Goal: Information Seeking & Learning: Learn about a topic

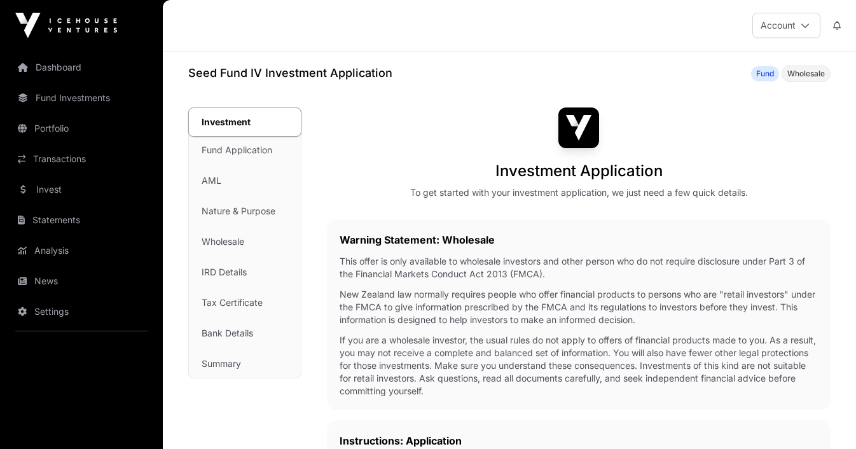
scroll to position [2, 0]
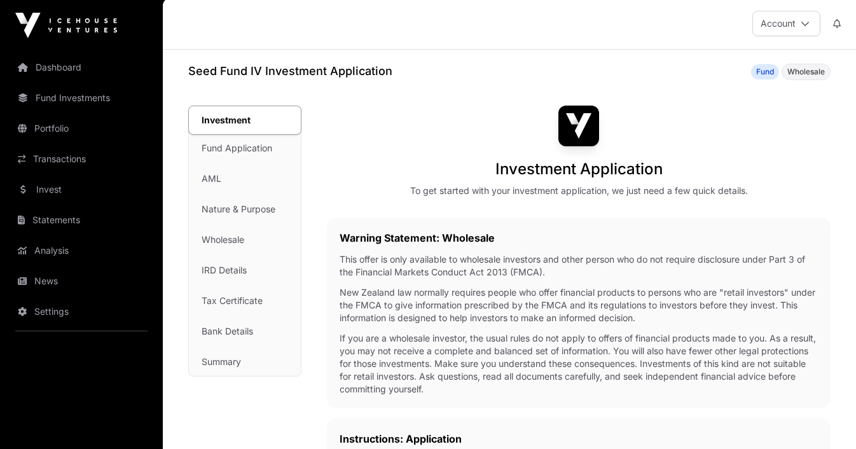
click at [209, 180] on div "Investment Fund Application AML Nature & Purpose Wholesale IRD Details Tax Cert…" at bounding box center [245, 241] width 112 height 270
click at [224, 148] on div "Investment Fund Application AML Nature & Purpose Wholesale IRD Details Tax Cert…" at bounding box center [245, 241] width 112 height 270
click at [217, 170] on div "Investment Fund Application AML Nature & Purpose Wholesale IRD Details Tax Cert…" at bounding box center [245, 241] width 112 height 270
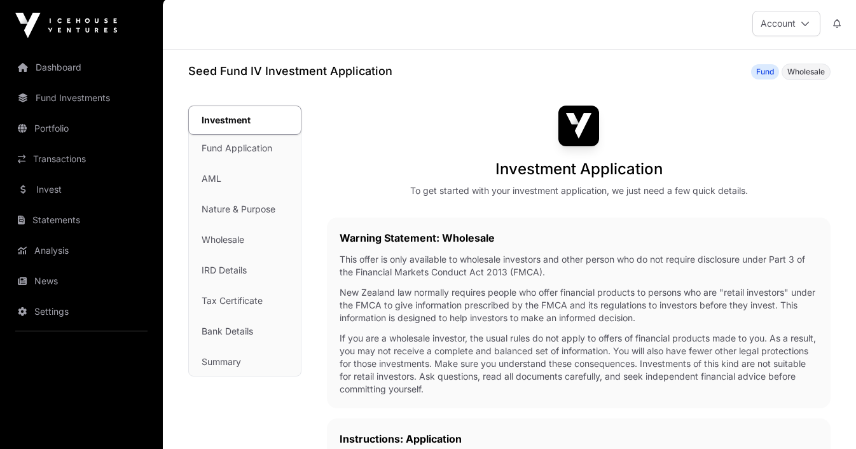
click at [236, 155] on div "Investment Fund Application AML Nature & Purpose Wholesale IRD Details Tax Cert…" at bounding box center [245, 241] width 112 height 270
click at [212, 180] on div "Investment Fund Application AML Nature & Purpose Wholesale IRD Details Tax Cert…" at bounding box center [245, 241] width 112 height 270
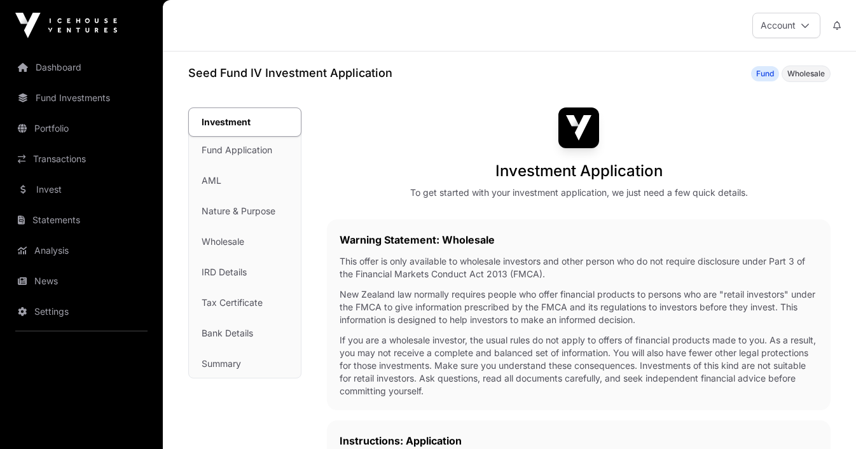
scroll to position [0, 0]
click at [62, 102] on link "Fund Investments" at bounding box center [81, 98] width 142 height 28
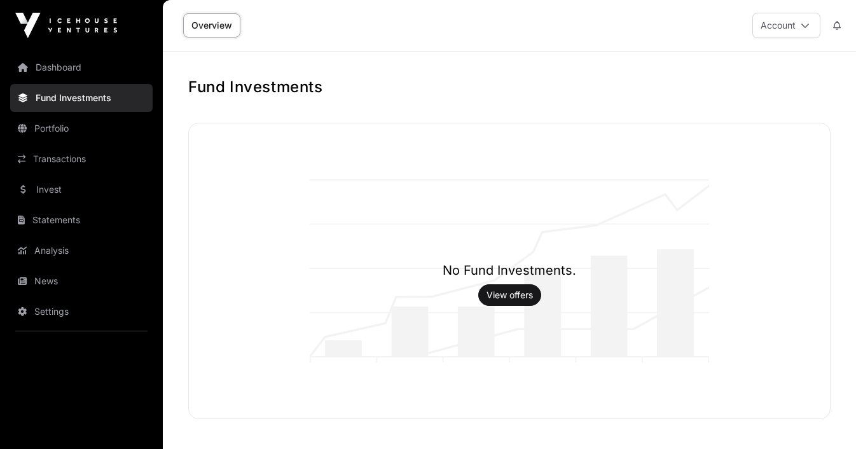
click at [514, 294] on link "View offers" at bounding box center [509, 295] width 46 height 13
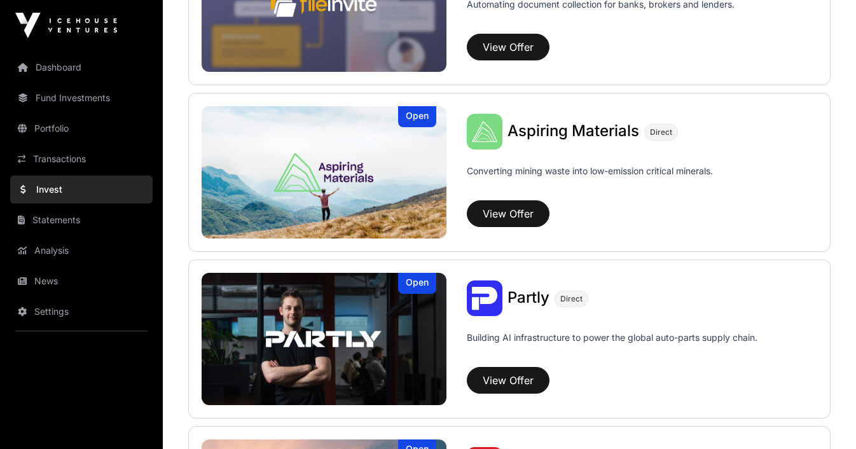
scroll to position [572, 0]
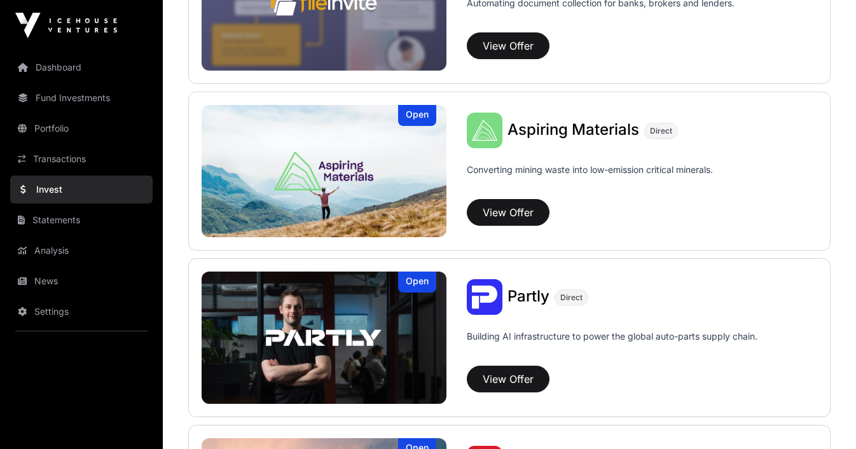
click at [387, 151] on img at bounding box center [324, 171] width 245 height 132
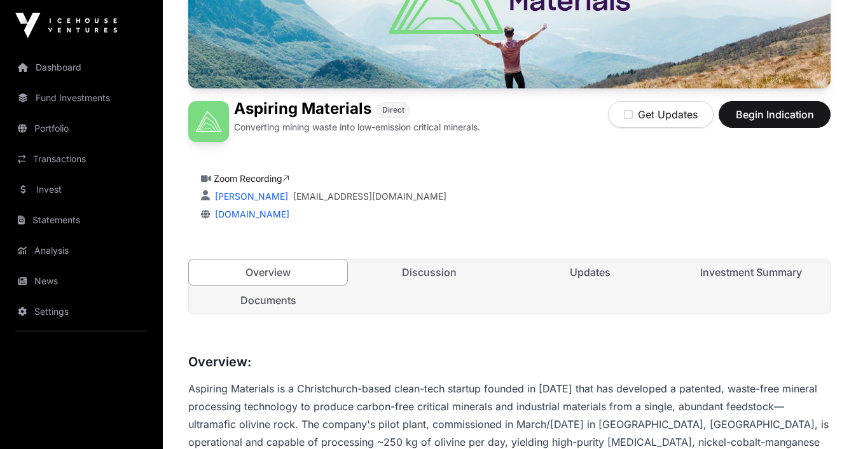
scroll to position [224, 0]
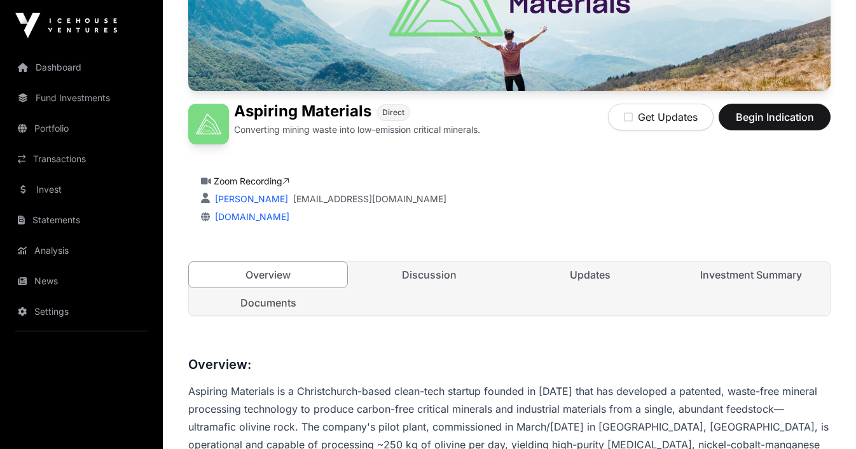
click at [752, 271] on link "Investment Summary" at bounding box center [750, 274] width 158 height 25
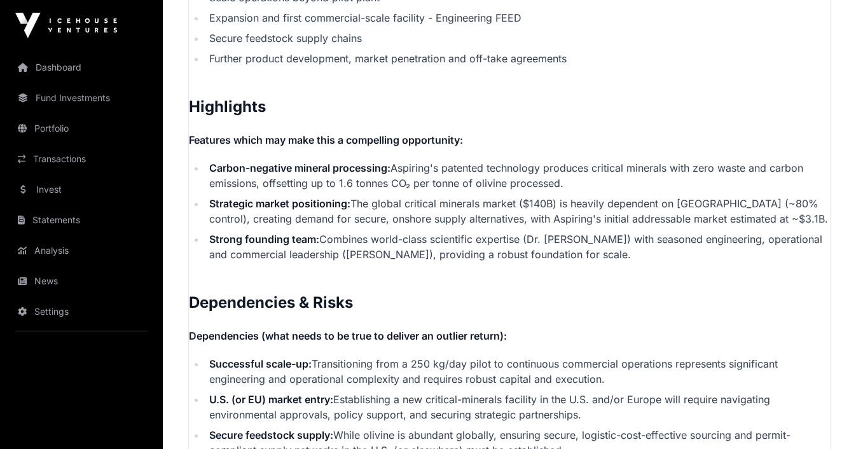
scroll to position [2510, 0]
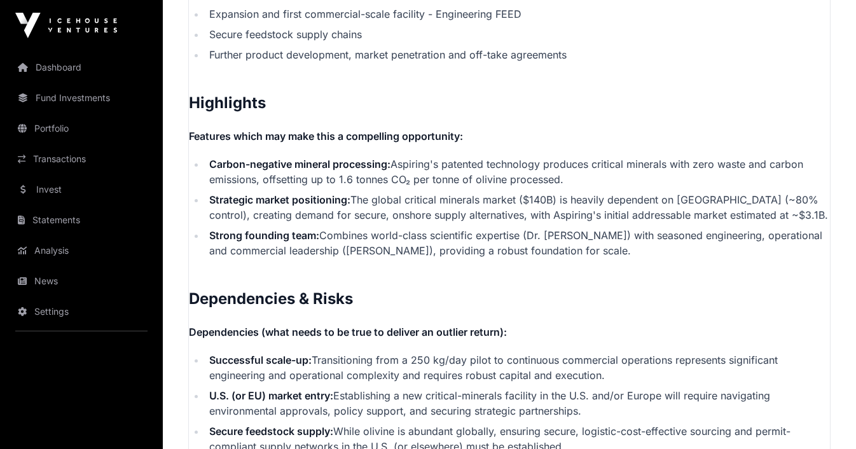
click at [582, 192] on li "Strategic market positioning: The global critical minerals market ($140B) is he…" at bounding box center [517, 207] width 624 height 31
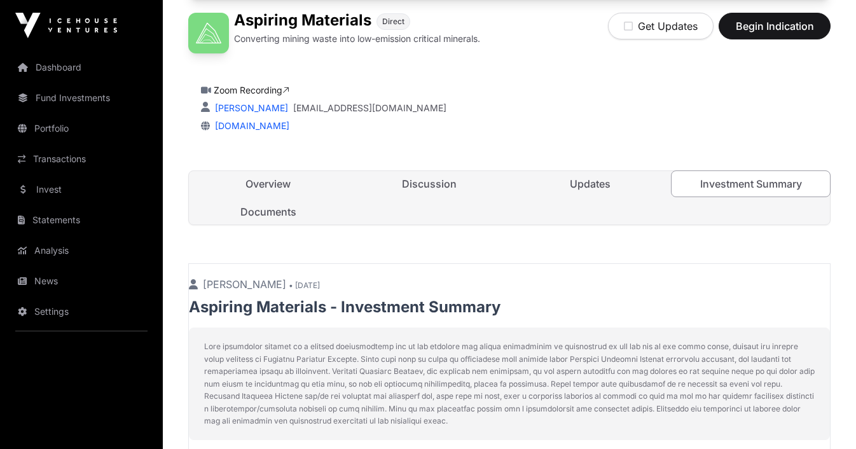
scroll to position [305, 0]
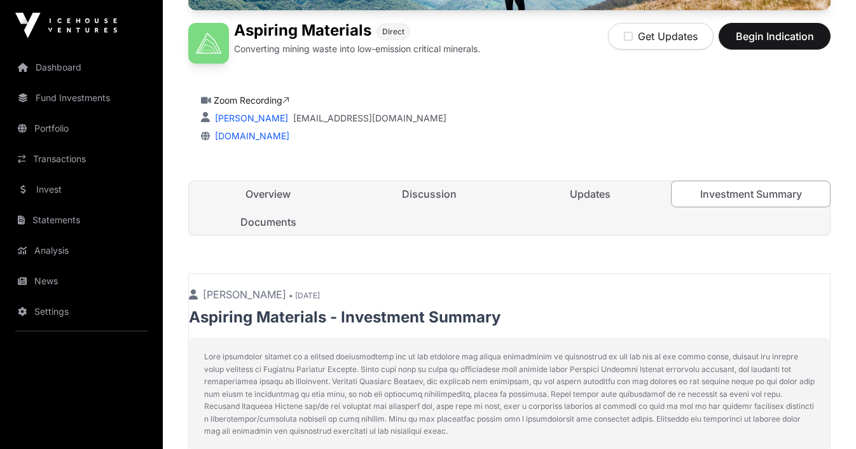
click at [268, 223] on link "Documents" at bounding box center [268, 221] width 158 height 25
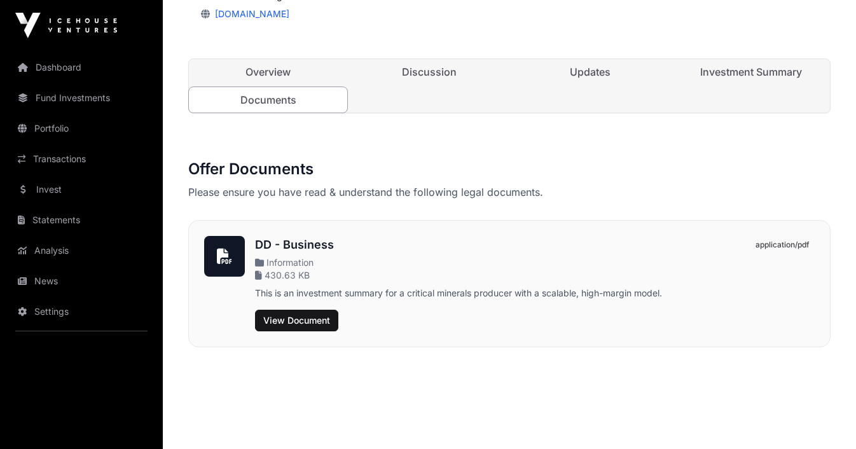
scroll to position [409, 0]
click at [306, 319] on span "View Document" at bounding box center [296, 320] width 67 height 13
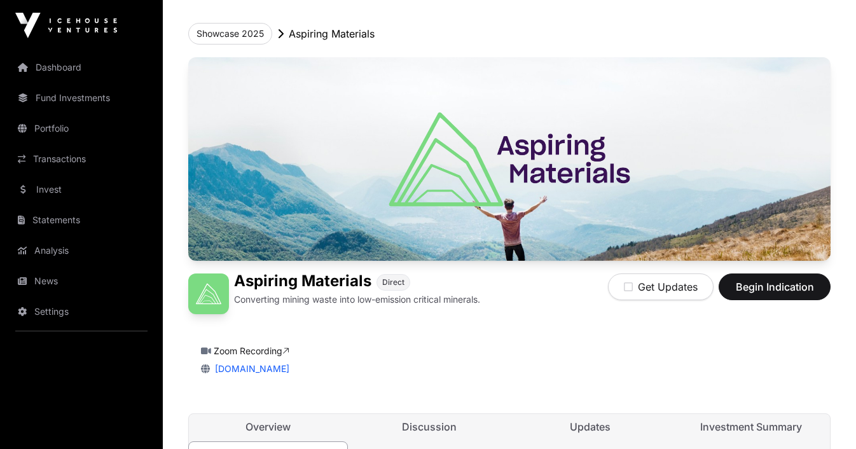
scroll to position [10, 0]
